Goal: Transaction & Acquisition: Purchase product/service

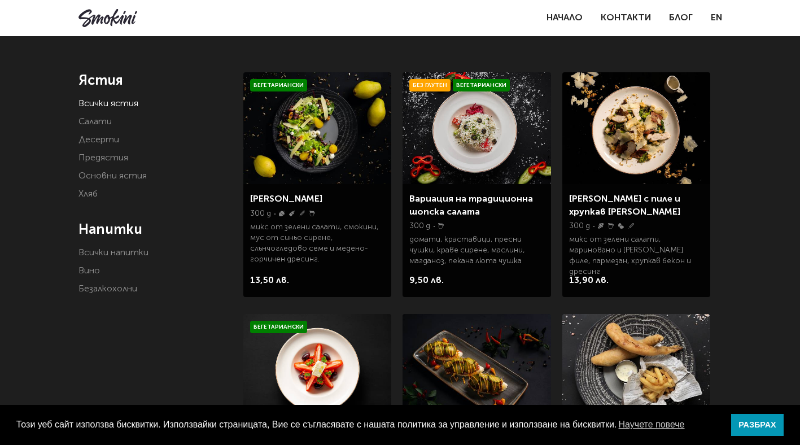
scroll to position [199, 0]
click at [91, 269] on link "Вино" at bounding box center [88, 270] width 21 height 9
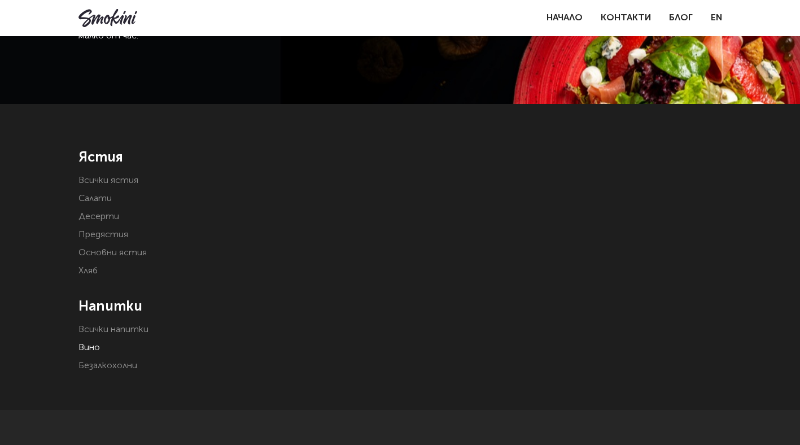
scroll to position [124, 0]
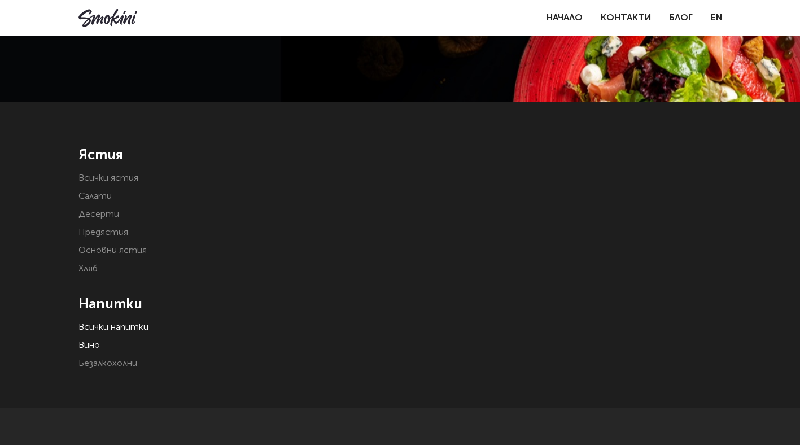
click at [116, 331] on link "Всички напитки" at bounding box center [113, 327] width 70 height 9
